Goal: Task Accomplishment & Management: Use online tool/utility

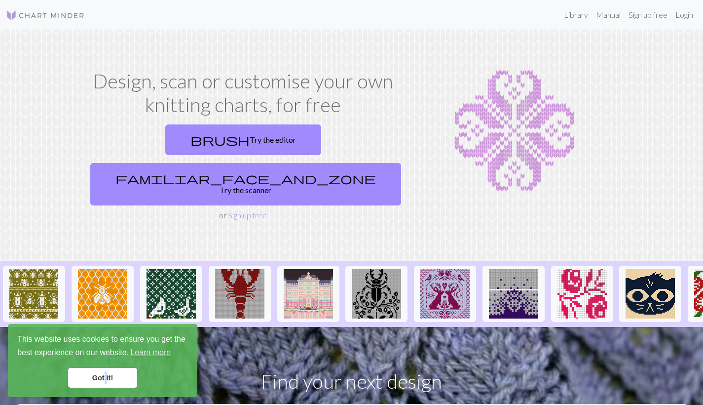
click at [106, 377] on link "Got it!" at bounding box center [102, 378] width 69 height 20
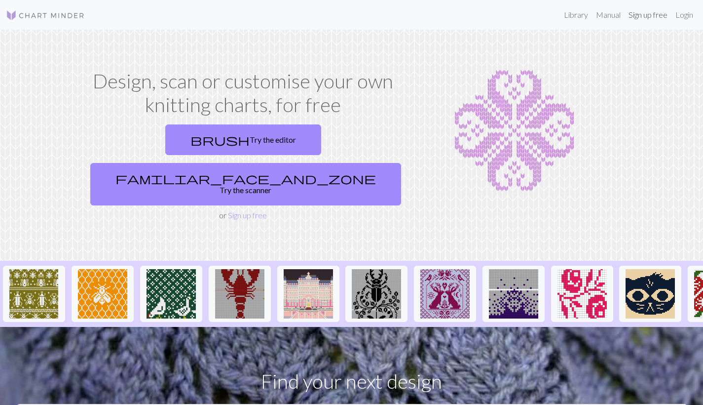
click at [644, 16] on link "Sign up free" at bounding box center [648, 15] width 47 height 20
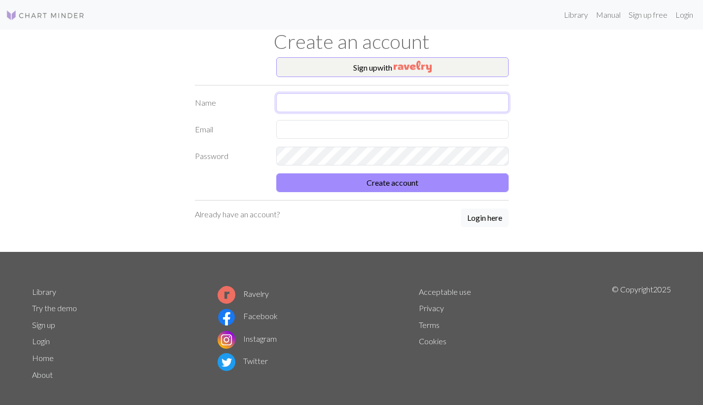
click at [326, 99] on input "text" at bounding box center [392, 102] width 232 height 19
type input "[PERSON_NAME]"
click at [379, 137] on input "text" at bounding box center [392, 129] width 232 height 19
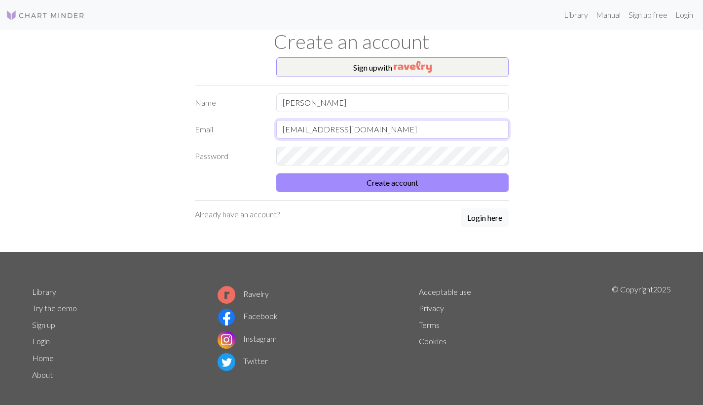
type input "[EMAIL_ADDRESS][DOMAIN_NAME]"
click at [395, 183] on button "Create account" at bounding box center [392, 182] width 232 height 19
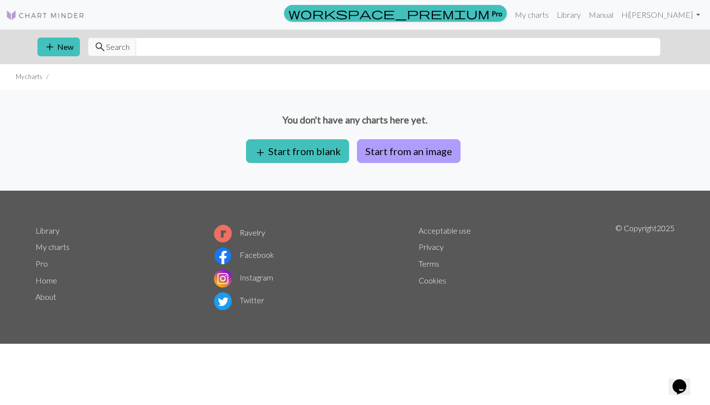
click at [394, 150] on button "Start from an image" at bounding box center [409, 151] width 104 height 24
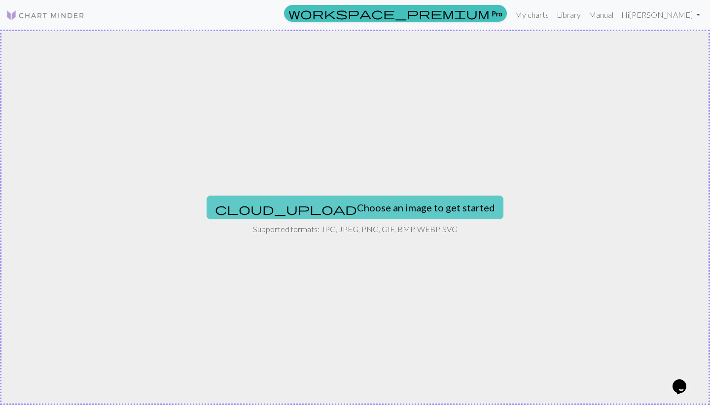
click at [361, 208] on button "cloud_upload Choose an image to get started" at bounding box center [355, 207] width 297 height 24
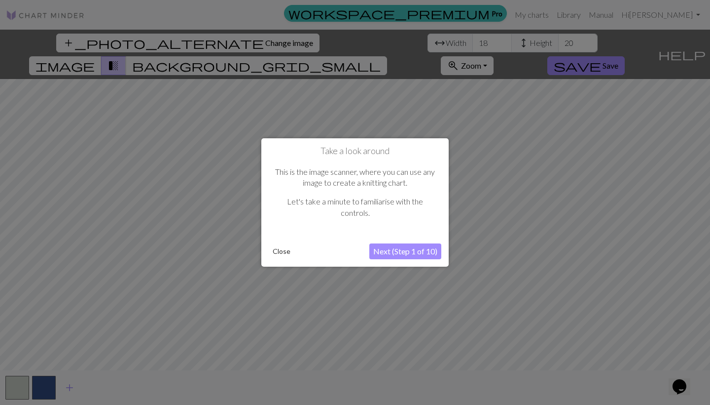
click at [409, 253] on button "Next (Step 1 of 10)" at bounding box center [405, 251] width 72 height 16
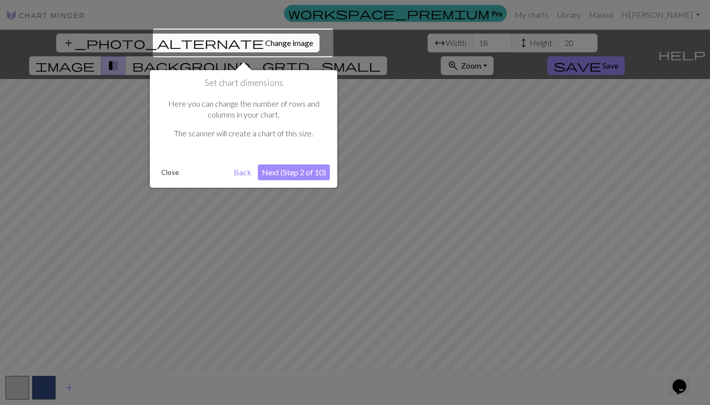
click at [232, 40] on div at bounding box center [243, 43] width 181 height 29
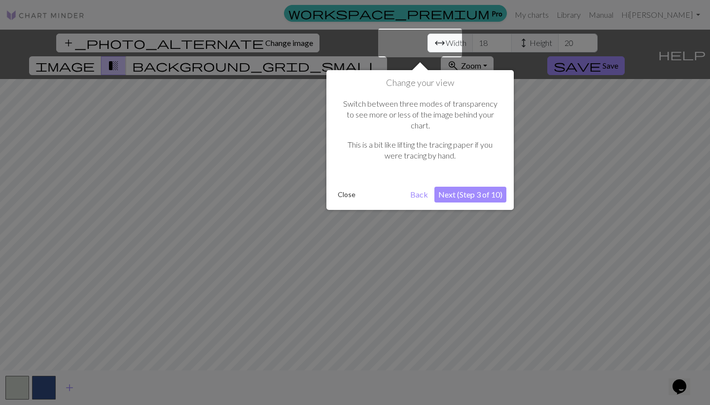
click at [232, 40] on div at bounding box center [355, 202] width 710 height 405
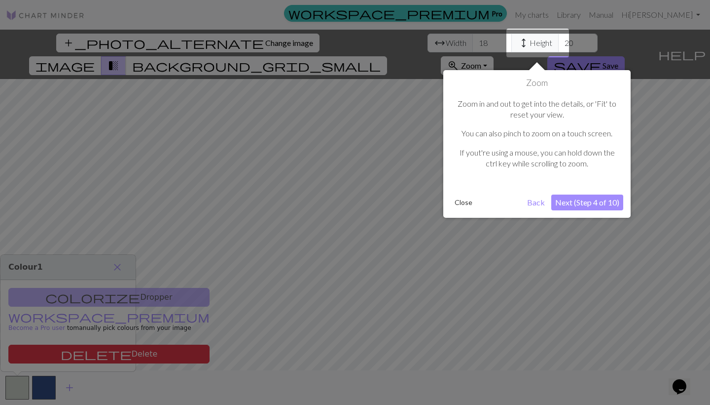
click at [536, 201] on button "Back" at bounding box center [536, 202] width 26 height 16
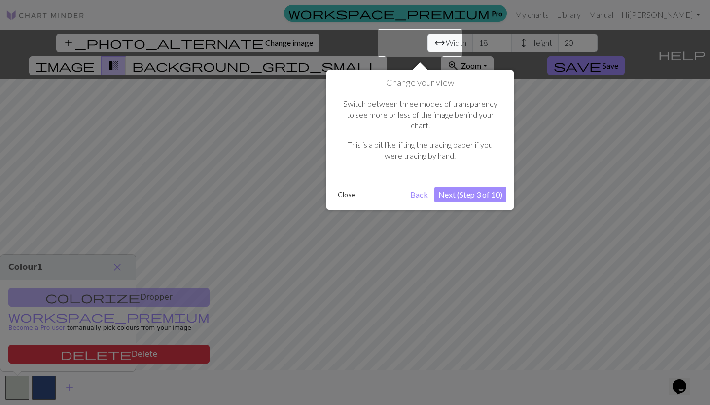
click at [484, 186] on button "Next (Step 3 of 10)" at bounding box center [471, 194] width 72 height 16
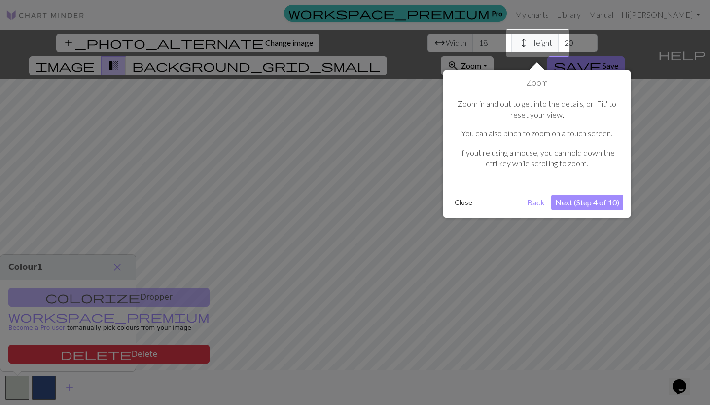
click at [565, 198] on button "Next (Step 4 of 10)" at bounding box center [588, 202] width 72 height 16
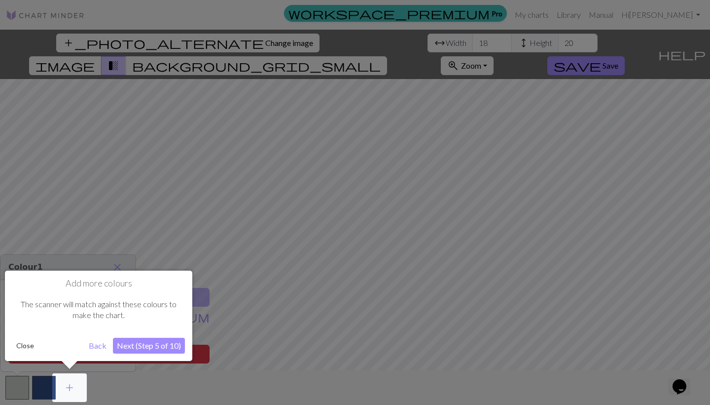
click at [155, 346] on button "Next (Step 5 of 10)" at bounding box center [149, 345] width 72 height 16
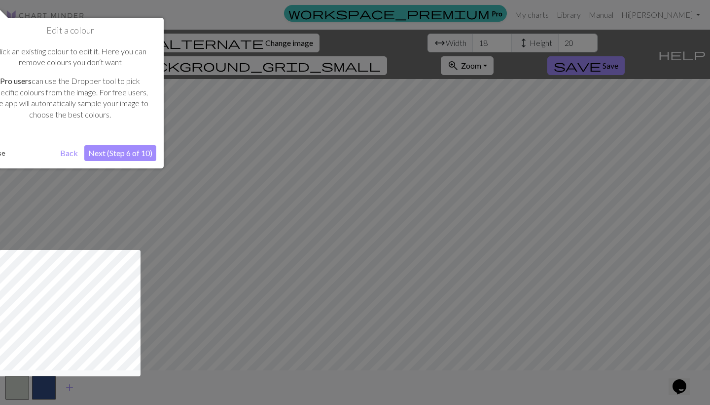
click at [121, 154] on button "Next (Step 6 of 10)" at bounding box center [120, 153] width 72 height 16
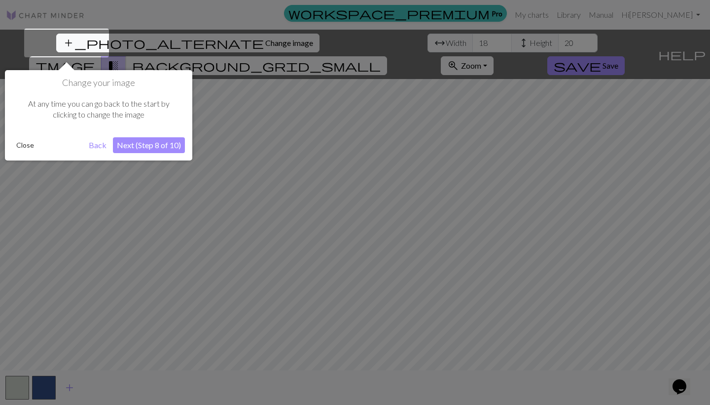
click at [135, 148] on button "Next (Step 8 of 10)" at bounding box center [149, 145] width 72 height 16
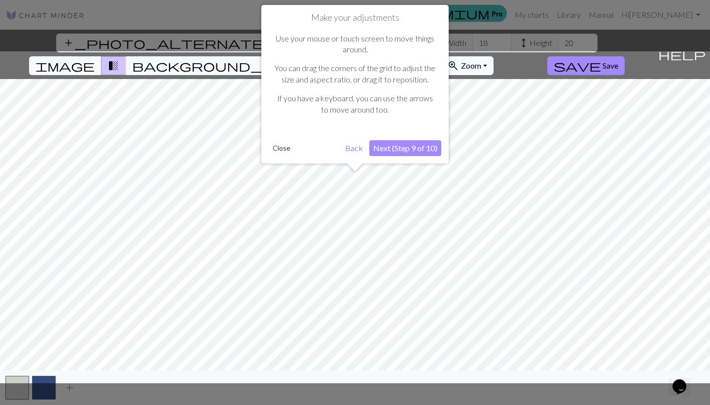
click at [412, 147] on button "Next (Step 9 of 10)" at bounding box center [405, 148] width 72 height 16
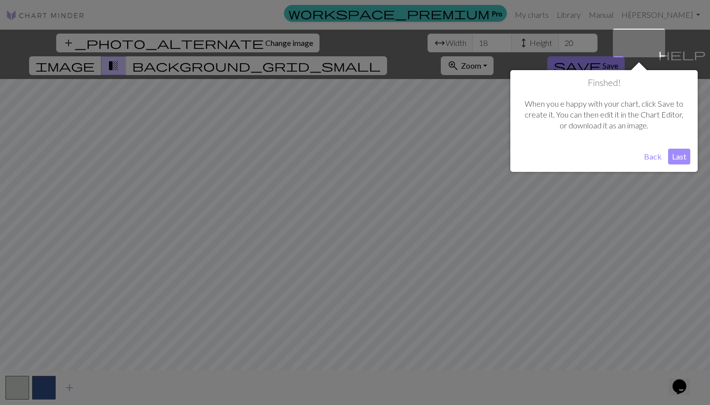
click at [681, 157] on button "Last" at bounding box center [679, 156] width 22 height 16
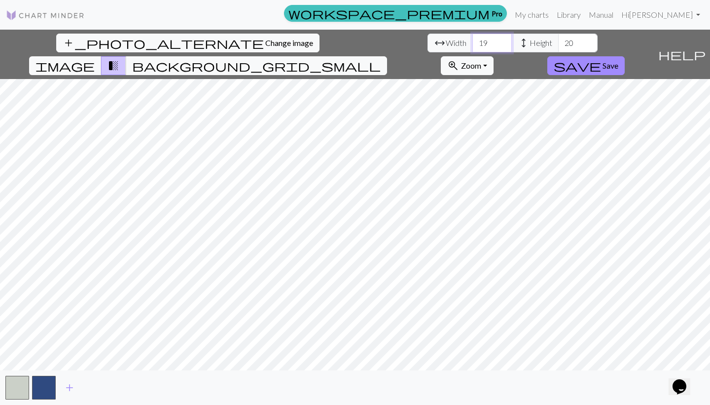
click at [473, 42] on input "19" at bounding box center [492, 43] width 39 height 19
click at [473, 42] on input "20" at bounding box center [492, 43] width 39 height 19
click at [473, 42] on input "21" at bounding box center [492, 43] width 39 height 19
click at [473, 42] on input "22" at bounding box center [492, 43] width 39 height 19
click at [473, 42] on input "23" at bounding box center [492, 43] width 39 height 19
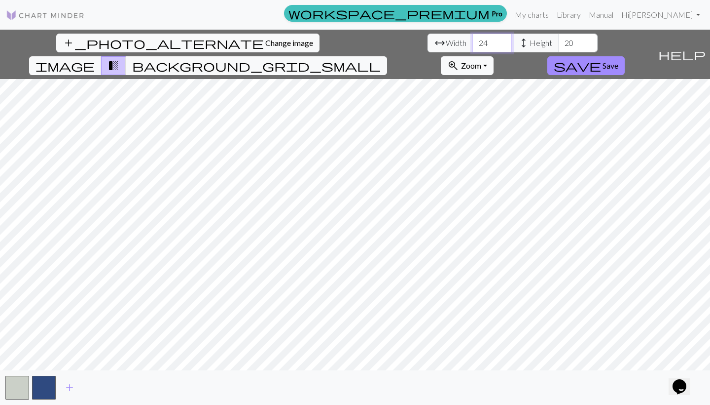
click at [473, 42] on input "24" at bounding box center [492, 43] width 39 height 19
click at [473, 42] on input "25" at bounding box center [492, 43] width 39 height 19
click at [473, 42] on input "26" at bounding box center [492, 43] width 39 height 19
click at [473, 42] on input "27" at bounding box center [492, 43] width 39 height 19
click at [473, 42] on input "28" at bounding box center [492, 43] width 39 height 19
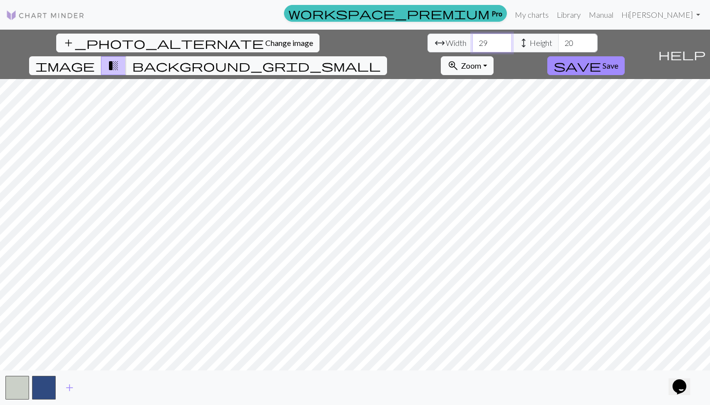
click at [473, 42] on input "29" at bounding box center [492, 43] width 39 height 19
click at [473, 42] on input "30" at bounding box center [492, 43] width 39 height 19
click at [473, 42] on input "31" at bounding box center [492, 43] width 39 height 19
click at [473, 42] on input "32" at bounding box center [492, 43] width 39 height 19
click at [473, 42] on input "33" at bounding box center [492, 43] width 39 height 19
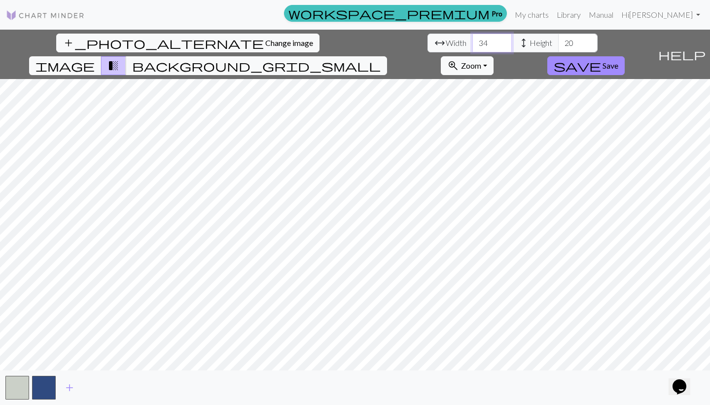
click at [473, 42] on input "34" at bounding box center [492, 43] width 39 height 19
click at [473, 42] on input "35" at bounding box center [492, 43] width 39 height 19
click at [473, 42] on input "36" at bounding box center [492, 43] width 39 height 19
click at [473, 42] on input "37" at bounding box center [492, 43] width 39 height 19
click at [473, 42] on input "38" at bounding box center [492, 43] width 39 height 19
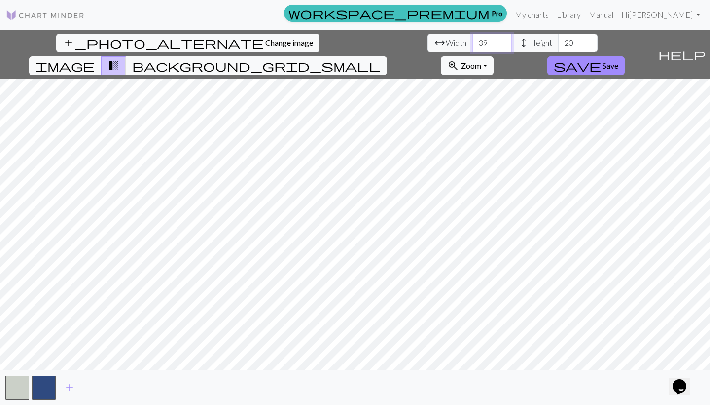
click at [473, 42] on input "39" at bounding box center [492, 43] width 39 height 19
click at [473, 42] on input "40" at bounding box center [492, 43] width 39 height 19
click at [473, 42] on input "41" at bounding box center [492, 43] width 39 height 19
type input "40"
click at [473, 45] on input "40" at bounding box center [492, 43] width 39 height 19
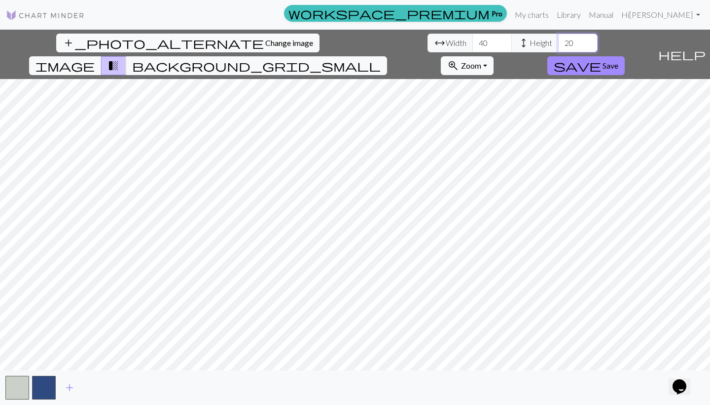
drag, startPoint x: 305, startPoint y: 42, endPoint x: 291, endPoint y: 43, distance: 13.8
click at [558, 43] on input "20" at bounding box center [577, 43] width 39 height 19
type input "70"
click at [342, 53] on div "add_photo_alternate Change image arrow_range Width 40 height Height 70 image tr…" at bounding box center [355, 217] width 710 height 375
click at [352, 381] on div "add_photo_alternate Change image arrow_range Width 40 height Height 70 image tr…" at bounding box center [355, 217] width 710 height 375
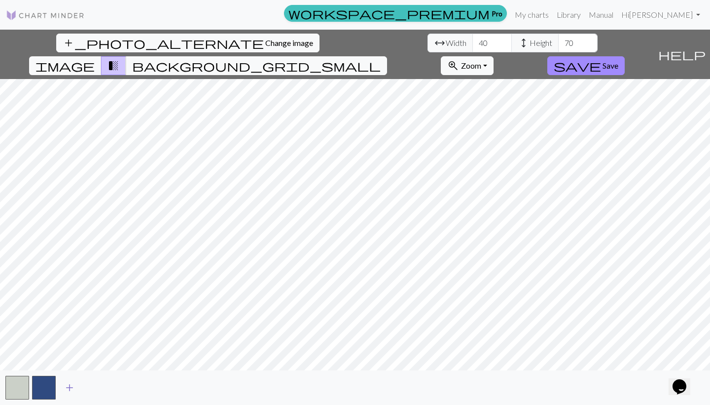
click at [71, 388] on span "add" at bounding box center [70, 387] width 12 height 14
click at [95, 386] on span "add" at bounding box center [96, 387] width 12 height 14
click at [123, 387] on span "add" at bounding box center [123, 387] width 12 height 14
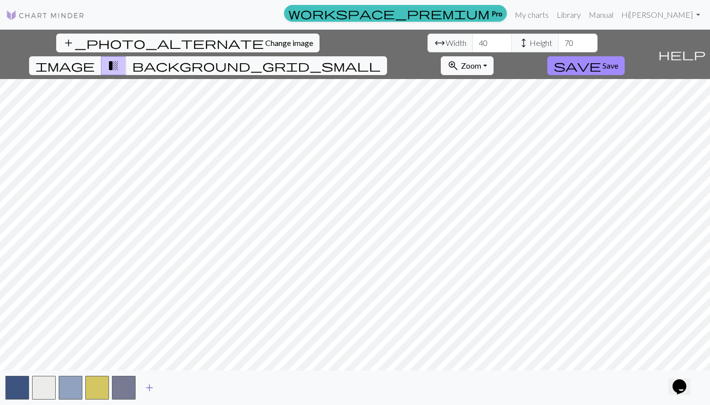
click at [150, 387] on span "add" at bounding box center [150, 387] width 12 height 14
click at [176, 387] on span "add" at bounding box center [176, 387] width 12 height 14
click at [201, 385] on span "add" at bounding box center [203, 387] width 12 height 14
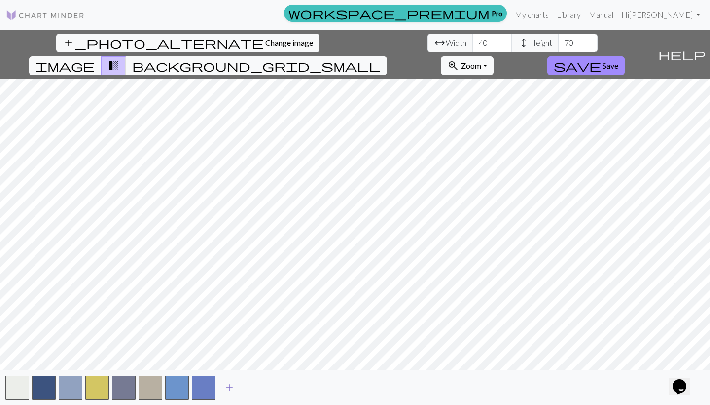
click at [229, 387] on span "add" at bounding box center [229, 387] width 12 height 14
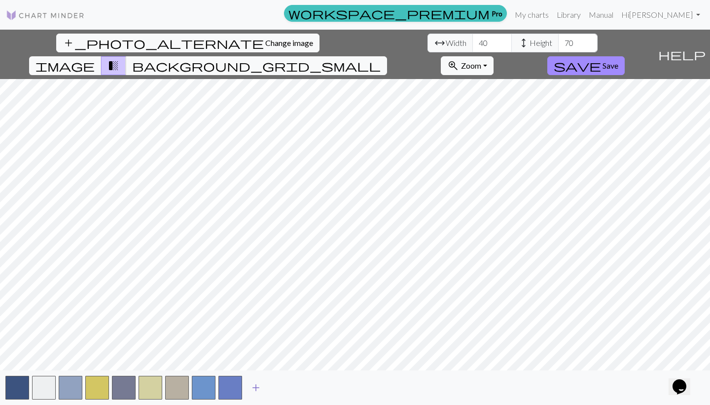
click at [258, 388] on span "add" at bounding box center [256, 387] width 12 height 14
click at [283, 387] on span "add" at bounding box center [283, 387] width 12 height 14
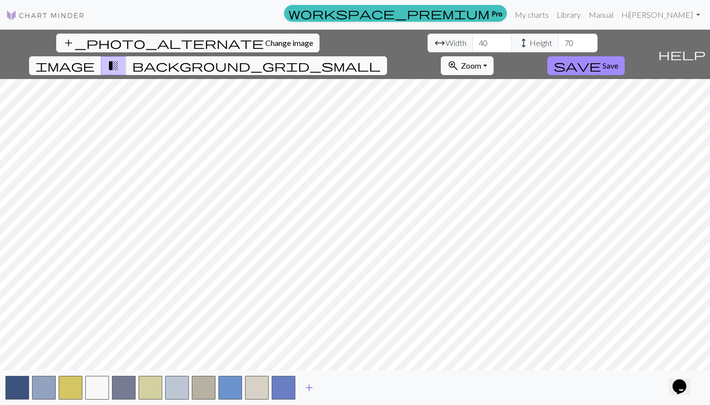
click at [308, 386] on span "add" at bounding box center [309, 387] width 12 height 14
click at [337, 387] on span "add" at bounding box center [336, 387] width 12 height 14
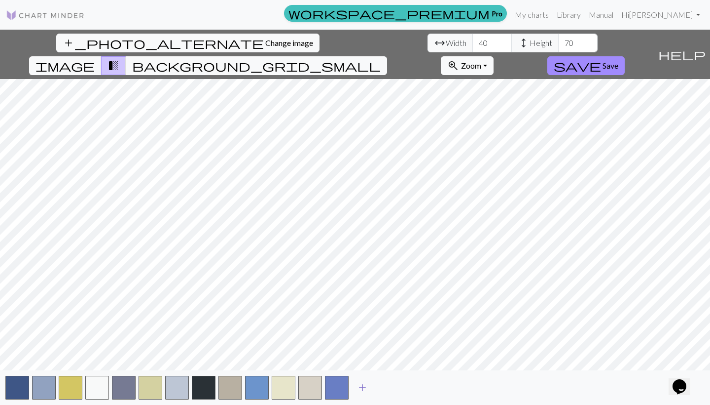
click at [365, 386] on span "add" at bounding box center [363, 387] width 12 height 14
click at [389, 385] on span "add" at bounding box center [389, 387] width 12 height 14
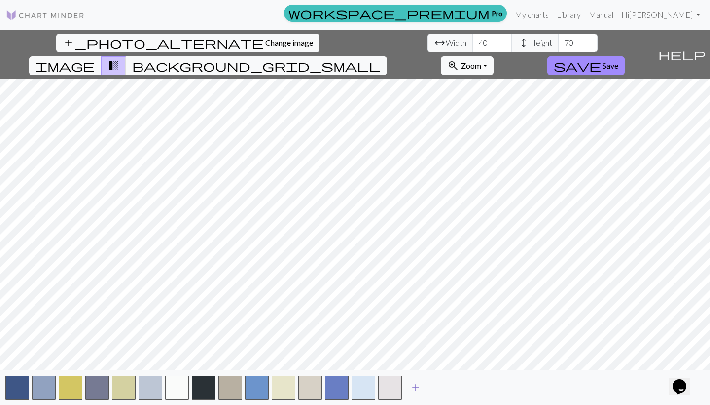
click at [416, 386] on span "add" at bounding box center [416, 387] width 12 height 14
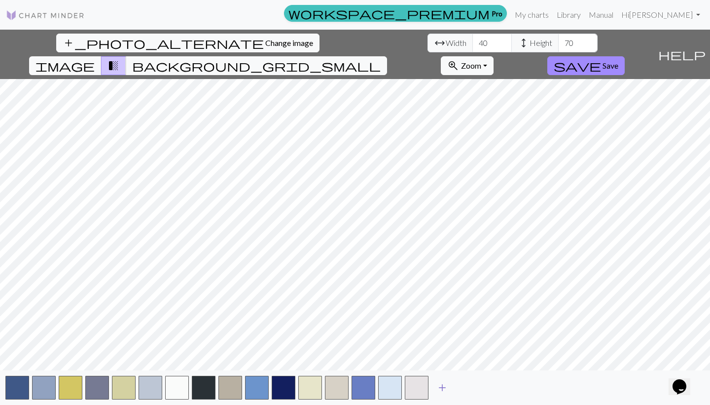
click at [442, 388] on span "add" at bounding box center [443, 387] width 12 height 14
click at [468, 386] on span "add" at bounding box center [469, 387] width 12 height 14
click at [495, 387] on span "add" at bounding box center [496, 387] width 12 height 14
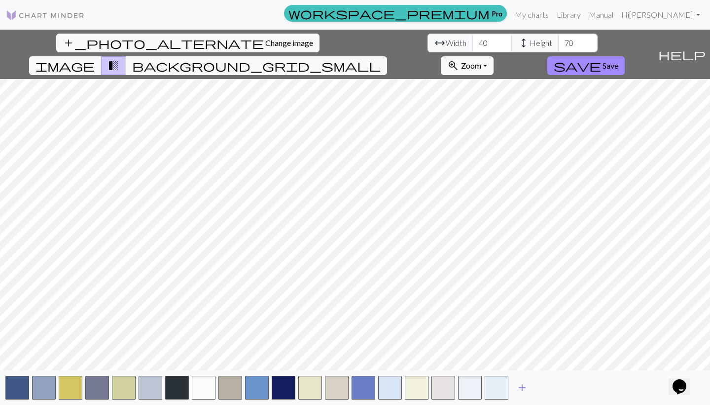
click at [525, 386] on span "add" at bounding box center [522, 387] width 12 height 14
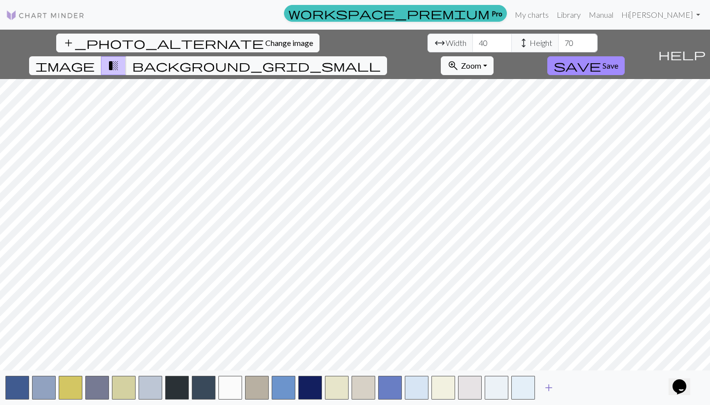
click at [550, 385] on span "add" at bounding box center [549, 387] width 12 height 14
click at [576, 386] on span "add" at bounding box center [576, 387] width 12 height 14
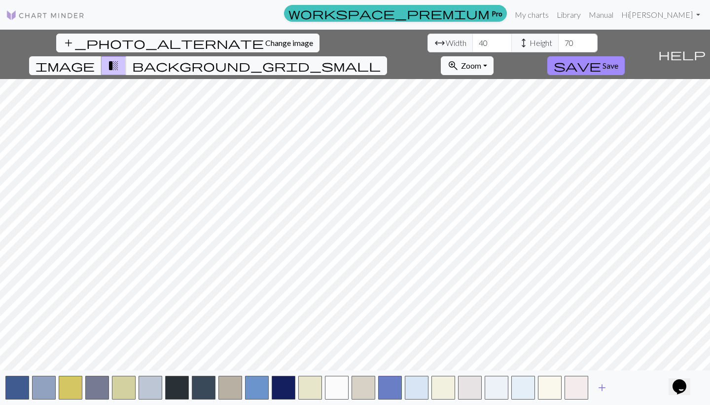
click at [603, 385] on span "add" at bounding box center [602, 387] width 12 height 14
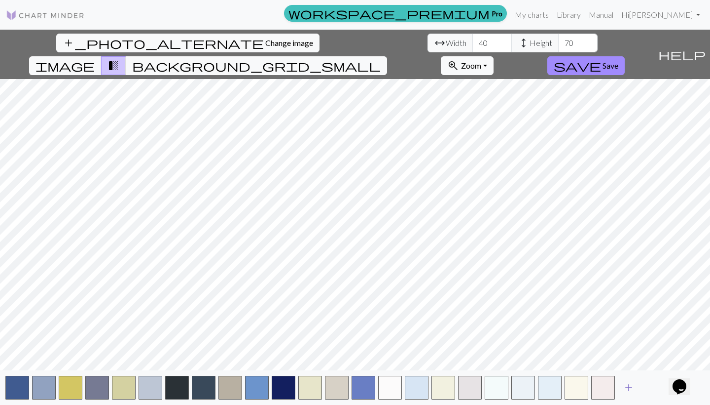
click at [629, 387] on span "add" at bounding box center [629, 387] width 12 height 14
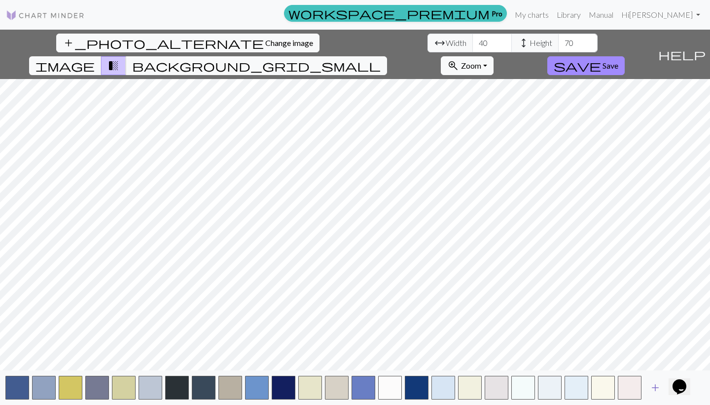
click at [656, 386] on span "add" at bounding box center [656, 387] width 12 height 14
click at [285, 386] on button "button" at bounding box center [284, 387] width 24 height 24
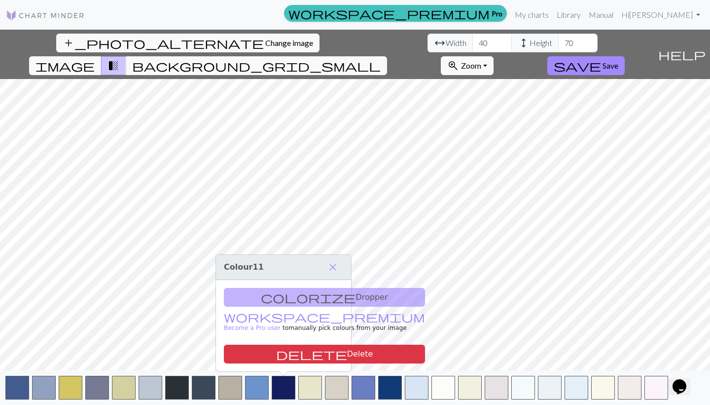
click at [286, 295] on div "colorize Dropper workspace_premium Become a Pro user to manually pick colours f…" at bounding box center [283, 325] width 135 height 91
click at [267, 296] on div "colorize Dropper workspace_premium Become a Pro user to manually pick colours f…" at bounding box center [283, 325] width 135 height 91
drag, startPoint x: 332, startPoint y: 267, endPoint x: 326, endPoint y: 258, distance: 12.0
click at [332, 267] on span "close" at bounding box center [333, 267] width 12 height 14
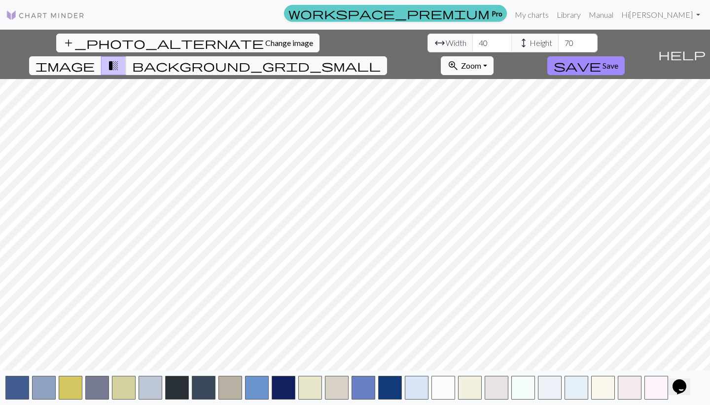
click at [507, 15] on link "workspace_premium Pro" at bounding box center [395, 13] width 223 height 17
